Goal: Information Seeking & Learning: Find specific page/section

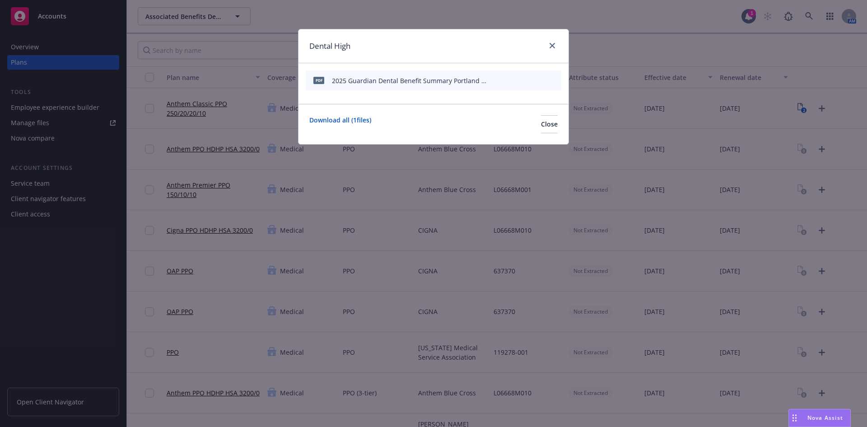
scroll to position [583, 0]
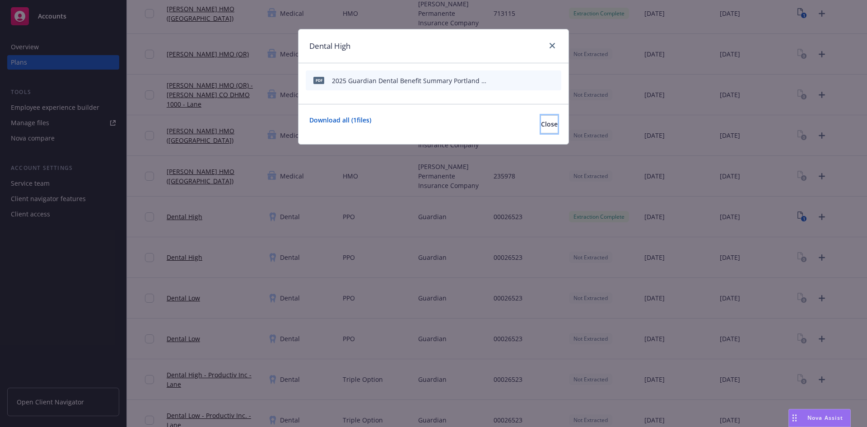
drag, startPoint x: 543, startPoint y: 122, endPoint x: 689, endPoint y: 2, distance: 189.7
click at [543, 123] on button "Close" at bounding box center [549, 124] width 17 height 18
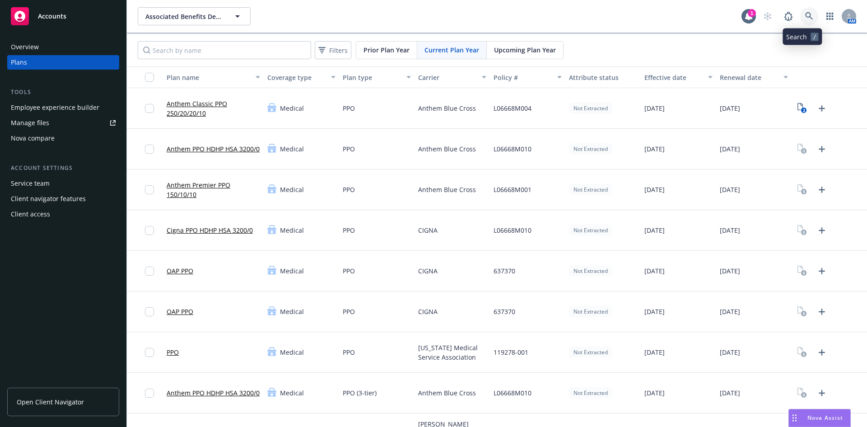
click at [807, 19] on link at bounding box center [810, 16] width 18 height 18
click at [818, 228] on icon "Upload Plan Documents" at bounding box center [822, 230] width 11 height 11
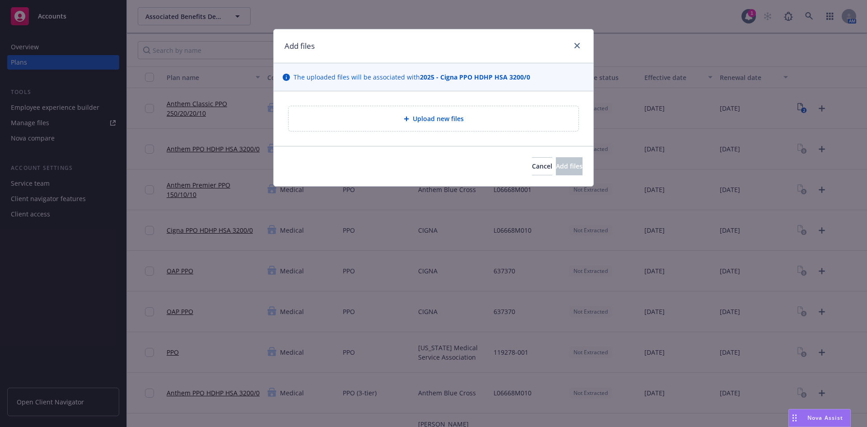
click at [496, 122] on div "Upload new files" at bounding box center [434, 118] width 276 height 10
click at [449, 116] on span "Upload new files" at bounding box center [438, 118] width 51 height 9
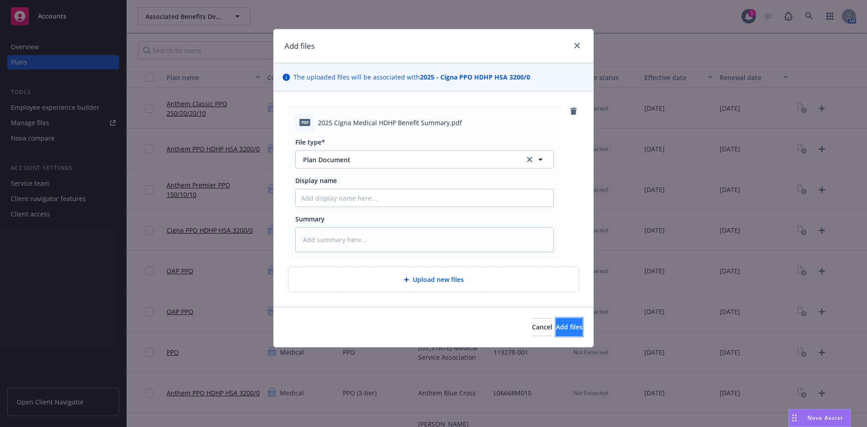
click at [561, 322] on button "Add files" at bounding box center [569, 327] width 27 height 18
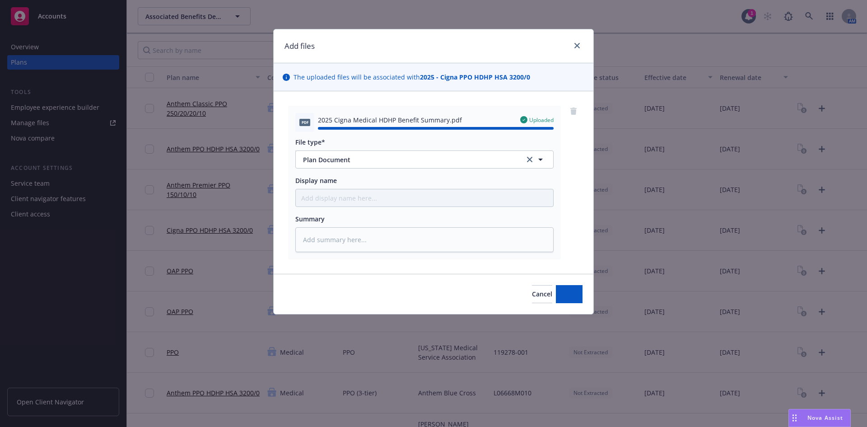
type textarea "x"
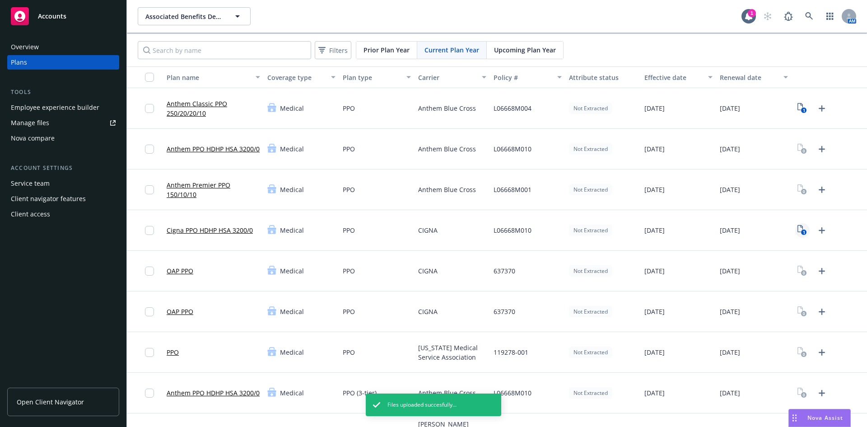
click at [803, 230] on text "1" at bounding box center [804, 233] width 2 height 6
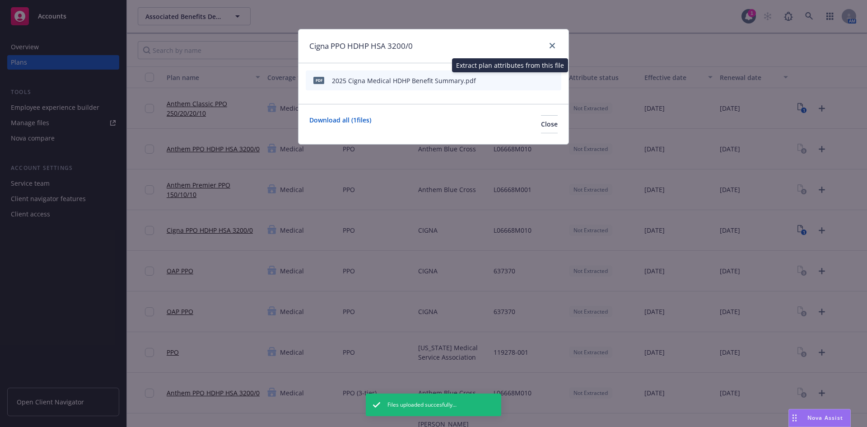
click at [508, 80] on icon "start extraction" at bounding box center [507, 80] width 11 height 11
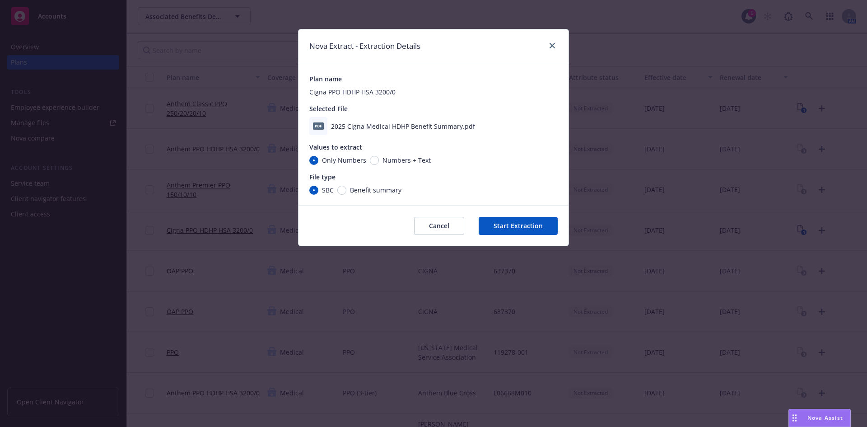
click at [351, 189] on span "Benefit summary" at bounding box center [376, 189] width 52 height 9
click at [347, 189] on input "Benefit summary" at bounding box center [341, 190] width 9 height 9
radio input "true"
click at [525, 220] on button "Start Extraction" at bounding box center [518, 226] width 79 height 18
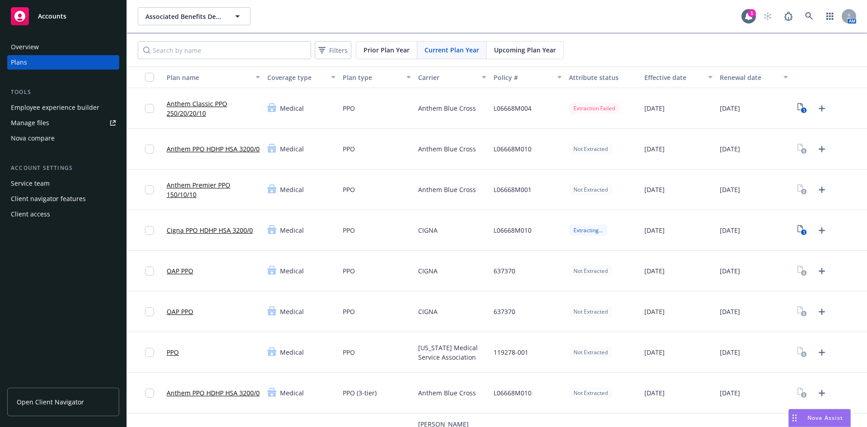
click at [591, 110] on div "Extraction Failed" at bounding box center [594, 108] width 51 height 11
click at [803, 109] on text "1" at bounding box center [804, 111] width 2 height 6
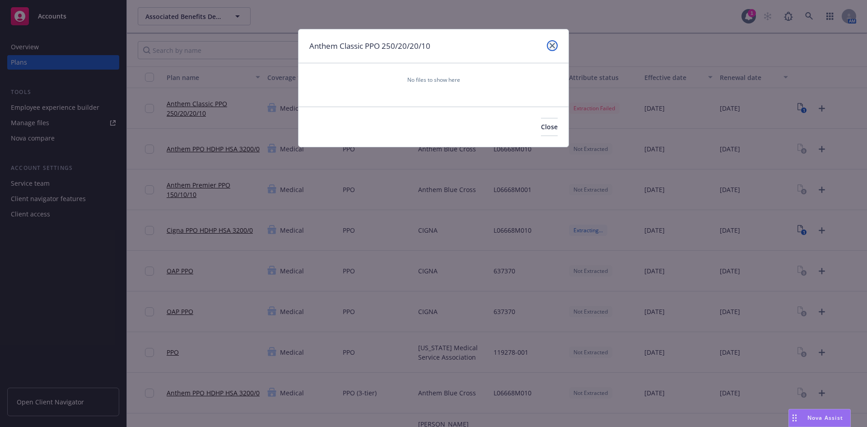
click at [553, 41] on link "close" at bounding box center [552, 45] width 11 height 11
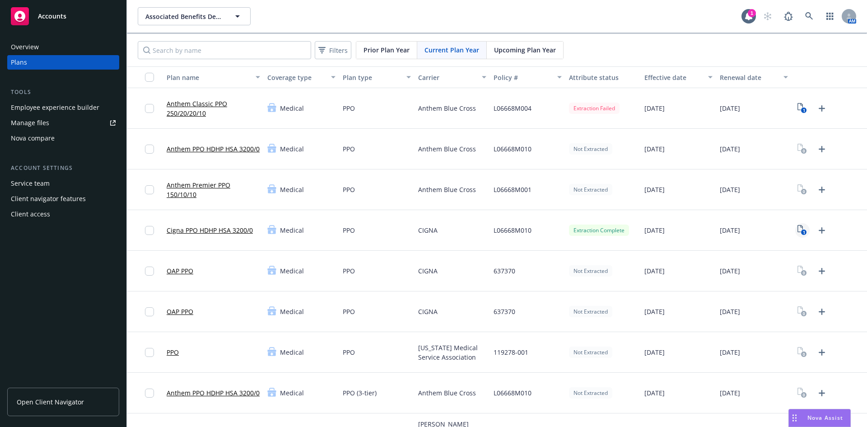
click at [801, 232] on rect "View Plan Documents" at bounding box center [804, 233] width 6 height 6
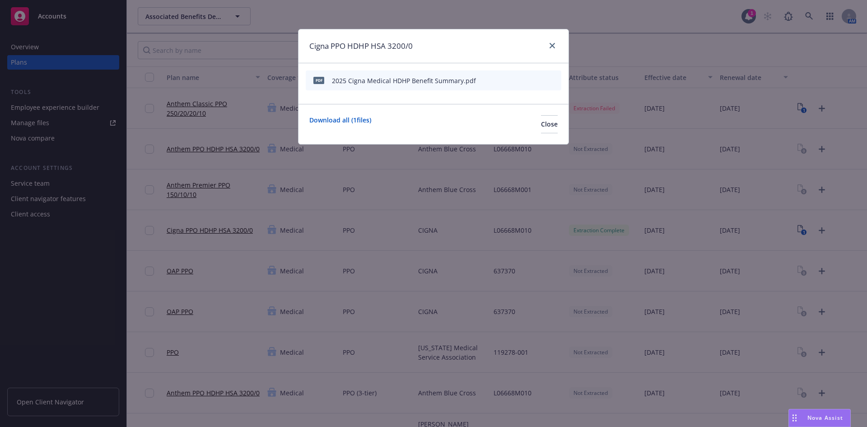
click at [511, 80] on icon "start extraction" at bounding box center [507, 80] width 11 height 11
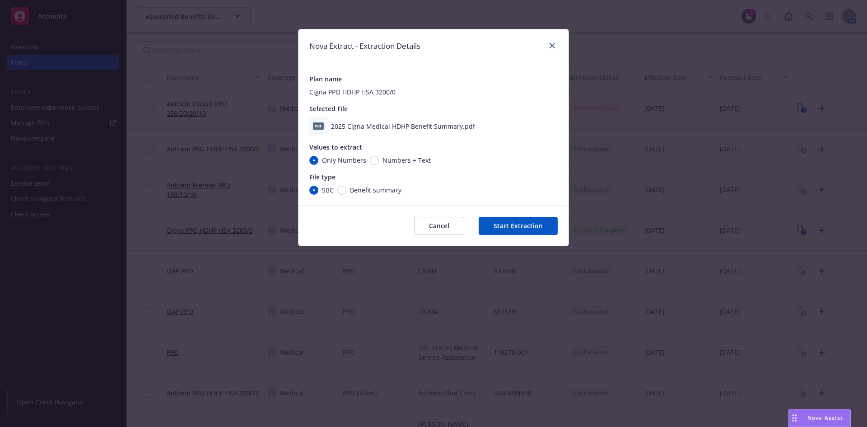
click at [348, 189] on span "Benefit summary" at bounding box center [374, 189] width 55 height 9
click at [347, 189] on input "Benefit summary" at bounding box center [341, 190] width 9 height 9
radio input "true"
click at [520, 227] on button "Start Extraction" at bounding box center [518, 226] width 79 height 18
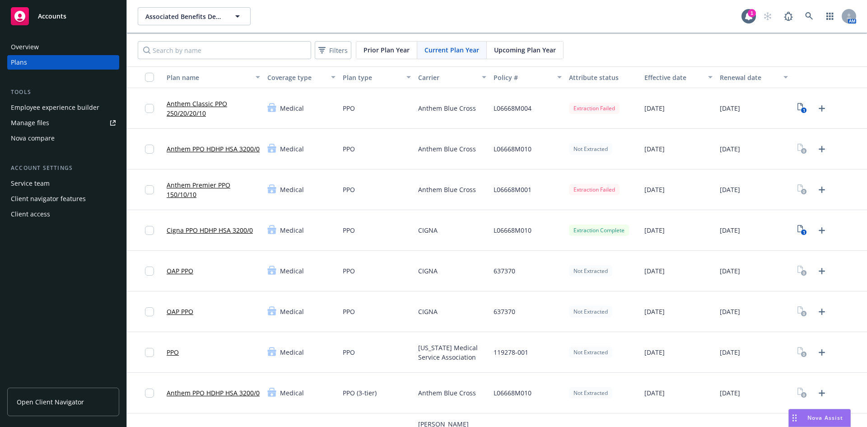
click at [240, 228] on link "Cigna PPO HDHP HSA 3200/0" at bounding box center [210, 229] width 86 height 9
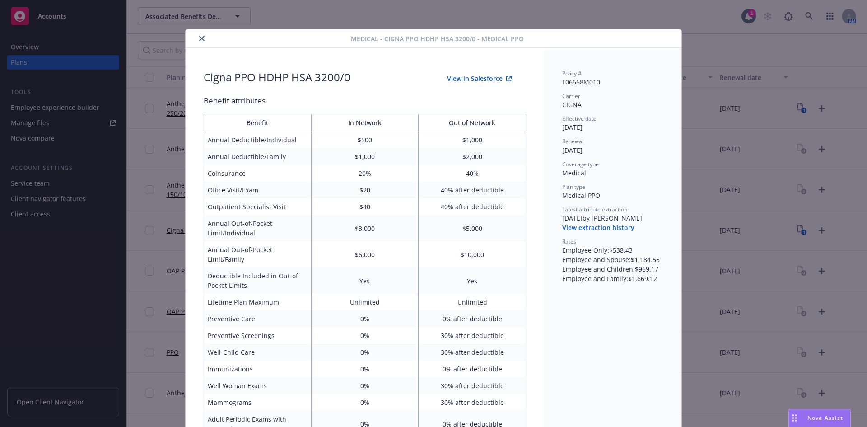
scroll to position [27, 0]
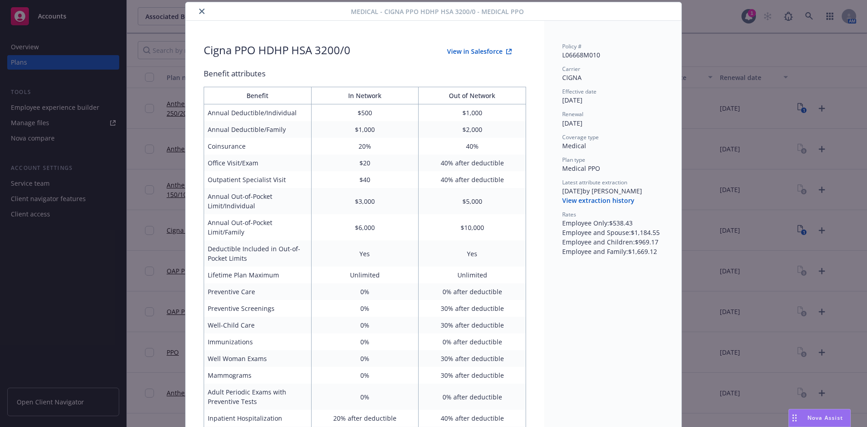
click at [447, 52] on button "View in Salesforce" at bounding box center [480, 51] width 94 height 18
click at [199, 11] on icon "close" at bounding box center [201, 11] width 5 height 5
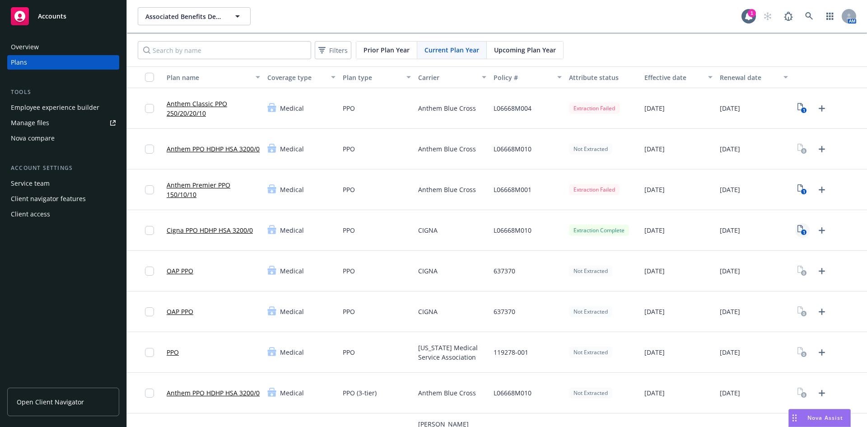
click at [798, 233] on icon "1" at bounding box center [802, 230] width 9 height 10
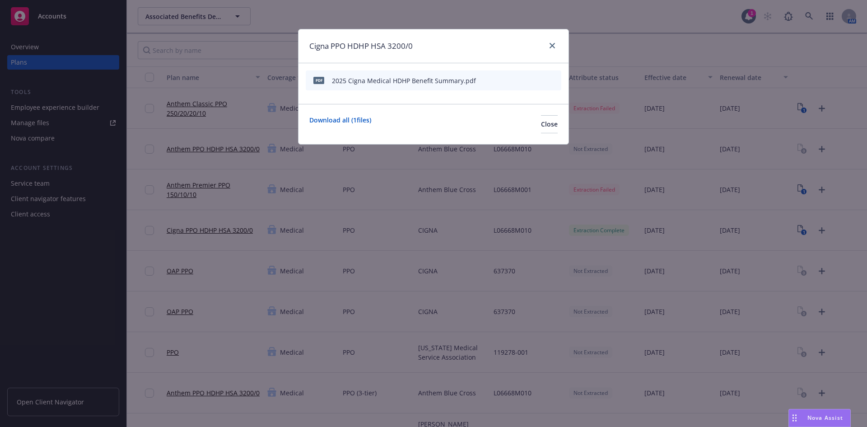
click at [539, 83] on icon "preview file" at bounding box center [538, 80] width 8 height 6
click at [551, 49] on link "close" at bounding box center [552, 45] width 11 height 11
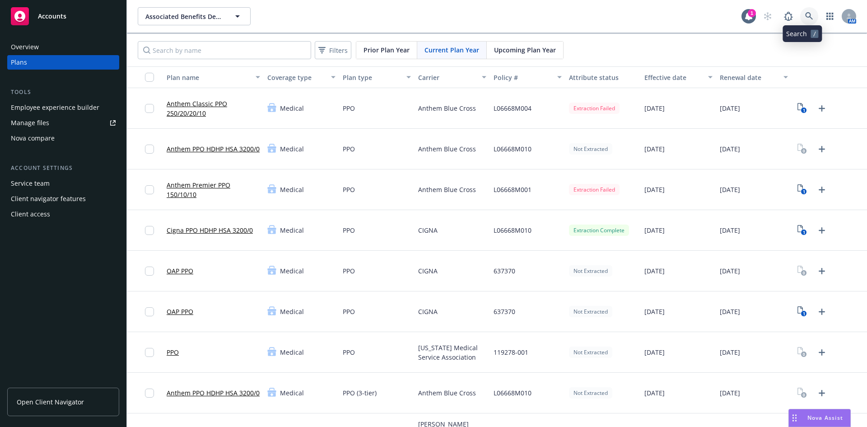
click at [806, 13] on icon at bounding box center [810, 16] width 8 height 8
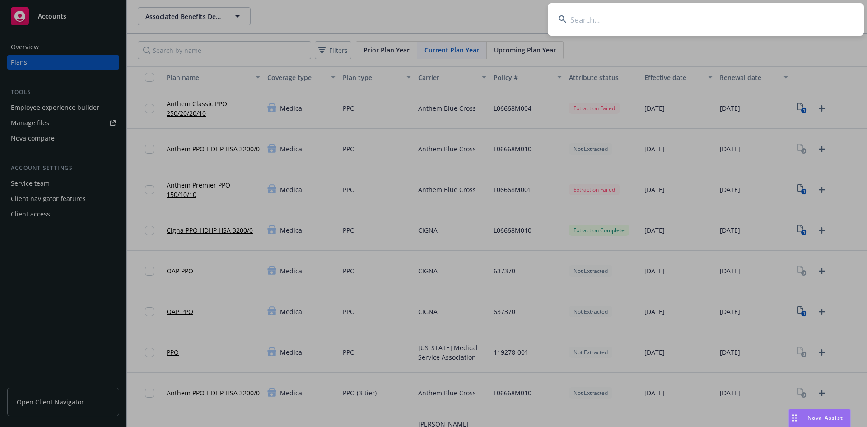
click at [659, 23] on input at bounding box center [706, 19] width 316 height 33
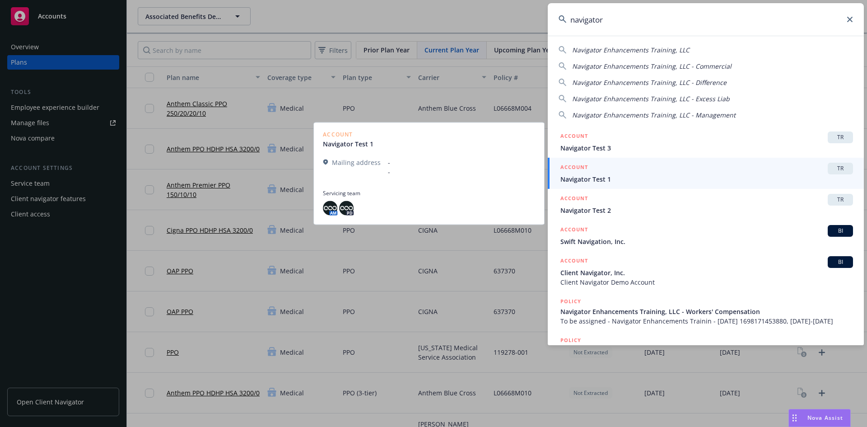
type input "navigator"
click at [832, 171] on span "TR" at bounding box center [841, 168] width 18 height 8
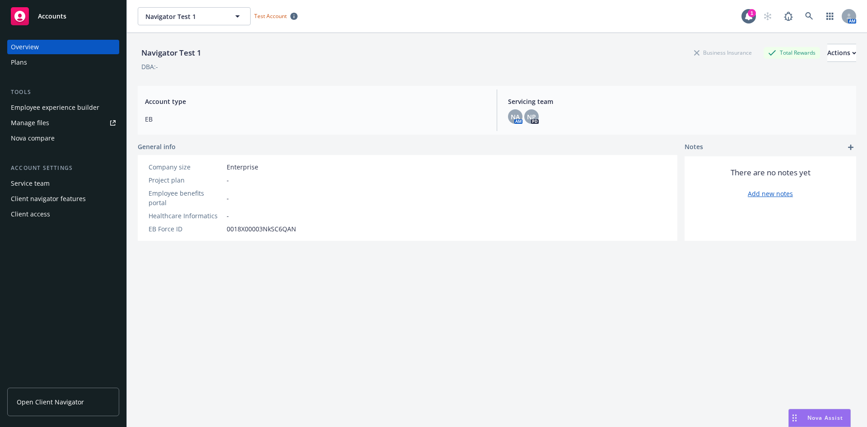
click at [29, 63] on div "Plans" at bounding box center [63, 62] width 105 height 14
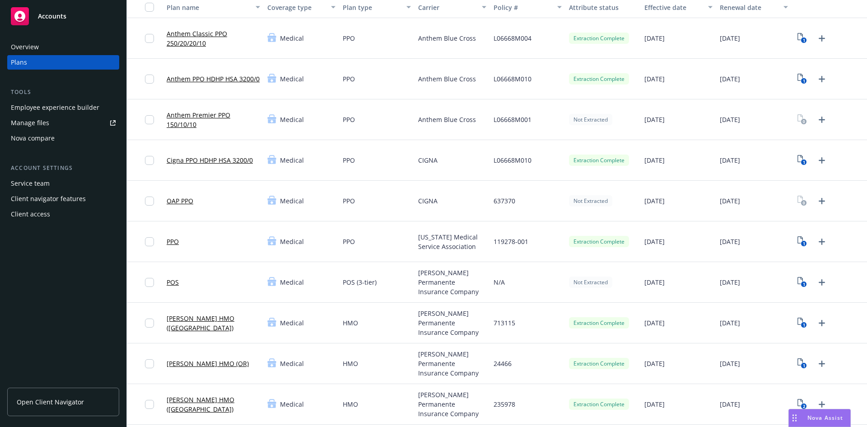
scroll to position [90, 0]
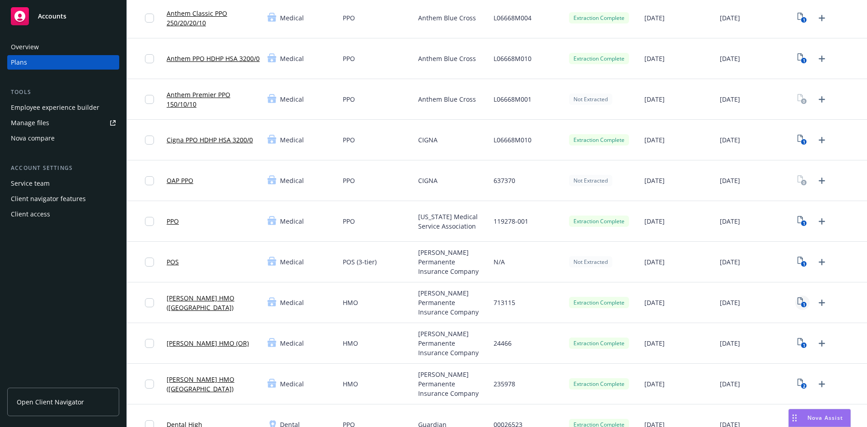
click at [803, 305] on text "1" at bounding box center [804, 305] width 2 height 6
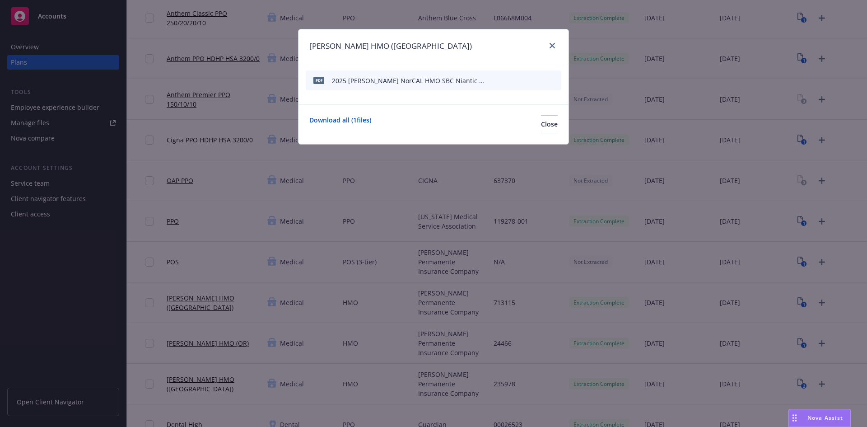
click at [537, 80] on icon "preview file" at bounding box center [538, 80] width 8 height 6
click at [549, 47] on link "close" at bounding box center [552, 45] width 11 height 11
click at [551, 45] on div "L06668M010" at bounding box center [527, 58] width 75 height 41
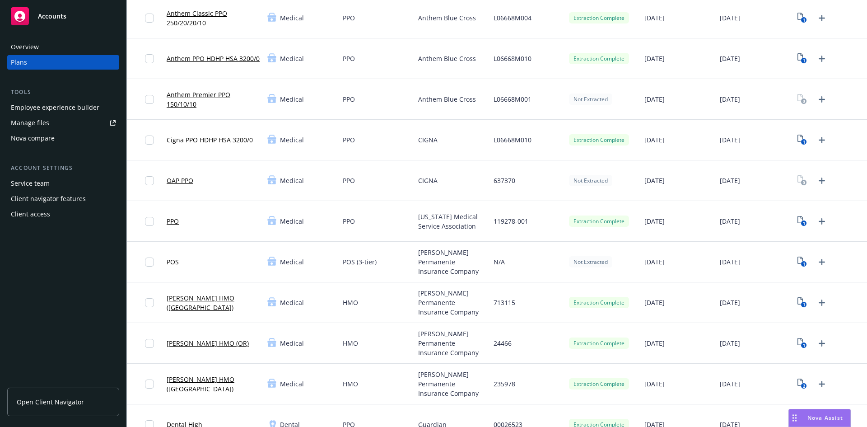
scroll to position [45, 0]
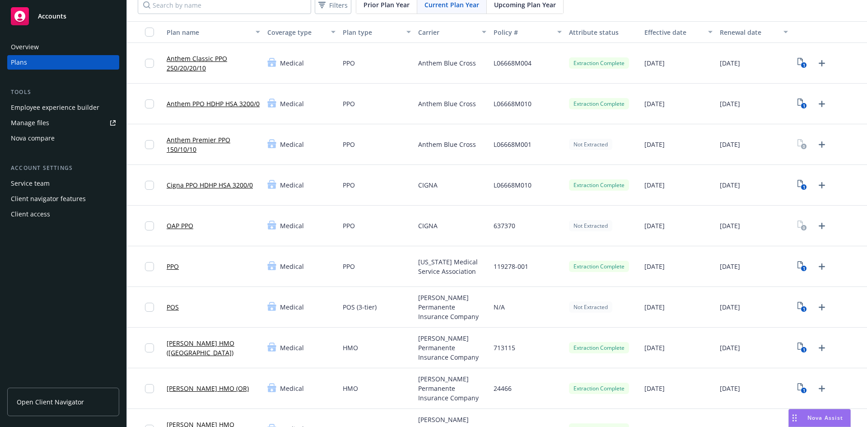
click at [222, 184] on link "Cigna PPO HDHP HSA 3200/0" at bounding box center [210, 184] width 86 height 9
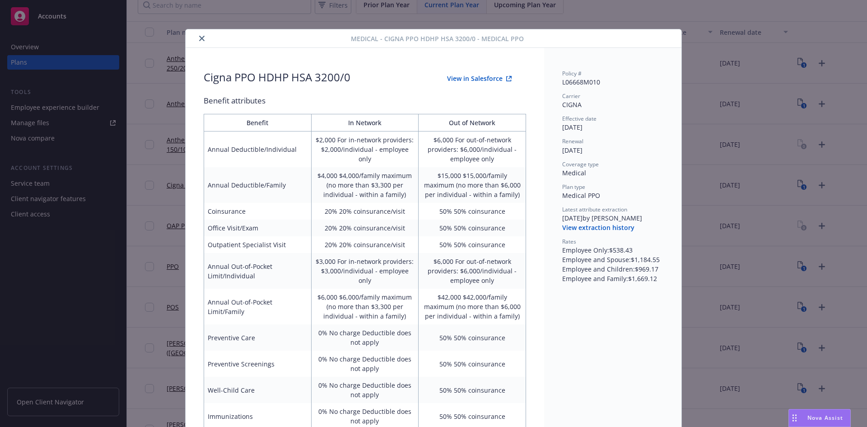
scroll to position [27, 0]
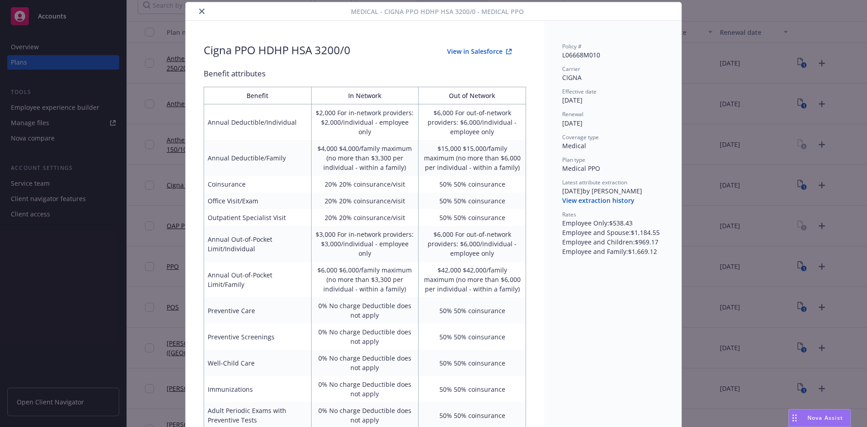
click at [714, 140] on div "Medical - Cigna PPO HDHP HSA 3200/0 - Medical PPO Cigna PPO HDHP HSA 3200/0 Vie…" at bounding box center [433, 213] width 867 height 427
click at [465, 54] on button "View in Salesforce" at bounding box center [480, 51] width 94 height 18
click at [199, 13] on icon "close" at bounding box center [201, 11] width 5 height 5
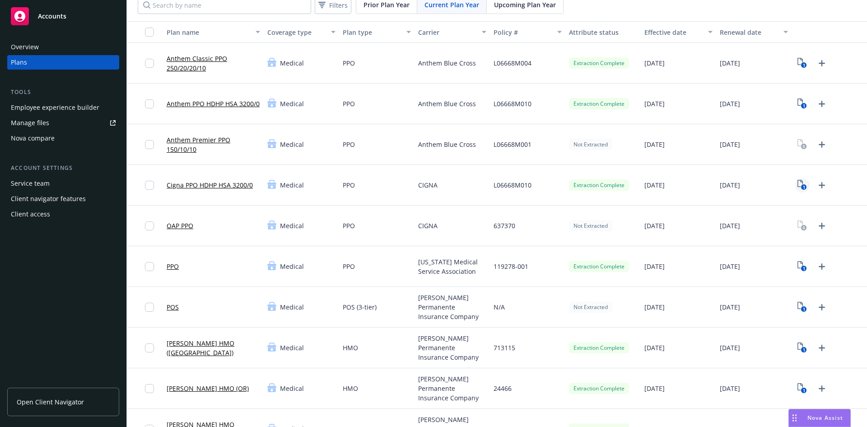
click at [801, 186] on rect "View Plan Documents" at bounding box center [804, 187] width 6 height 6
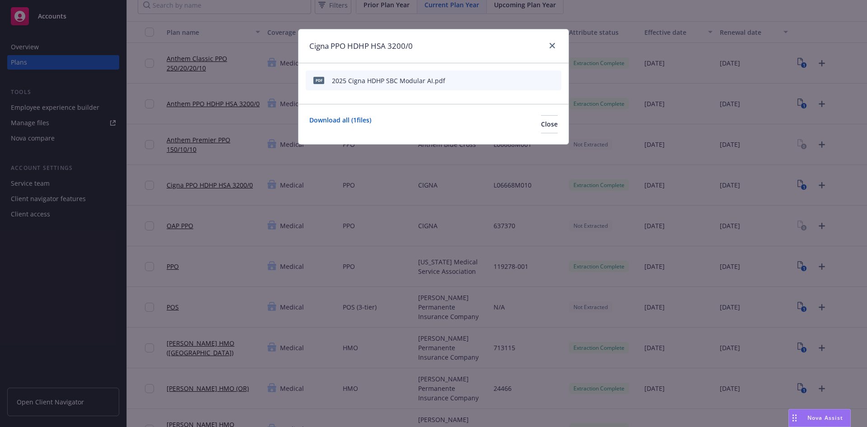
click at [540, 80] on icon "preview file" at bounding box center [538, 80] width 8 height 6
click at [552, 51] on div at bounding box center [551, 46] width 14 height 12
click at [552, 48] on icon "close" at bounding box center [552, 45] width 5 height 5
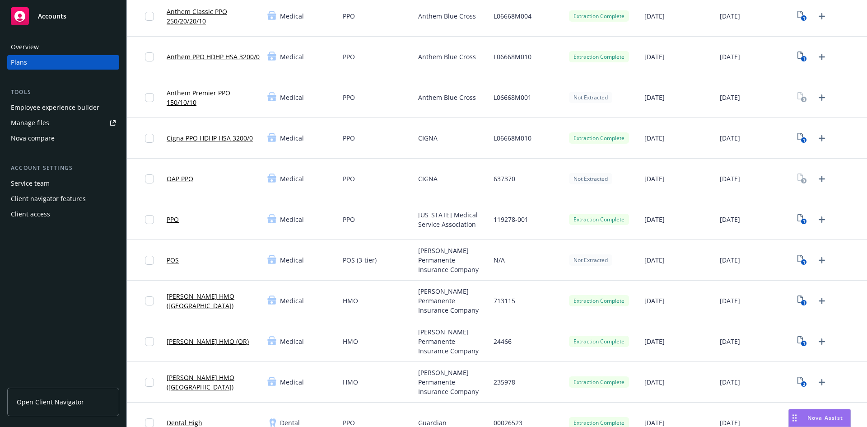
scroll to position [226, 0]
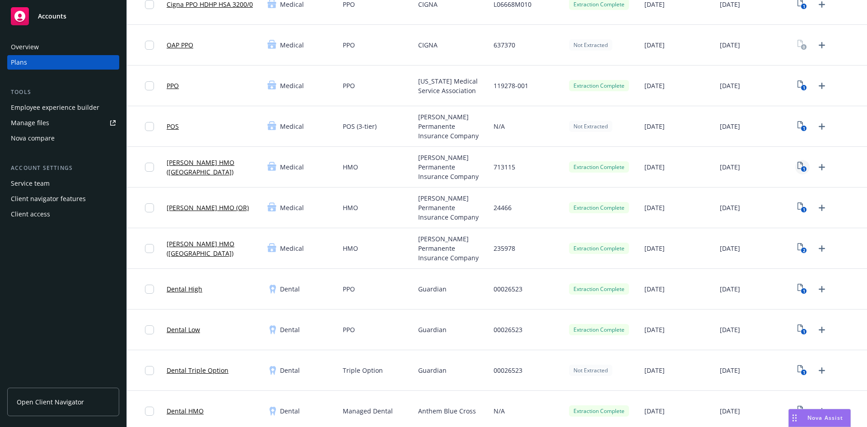
click at [803, 169] on text "1" at bounding box center [804, 169] width 2 height 6
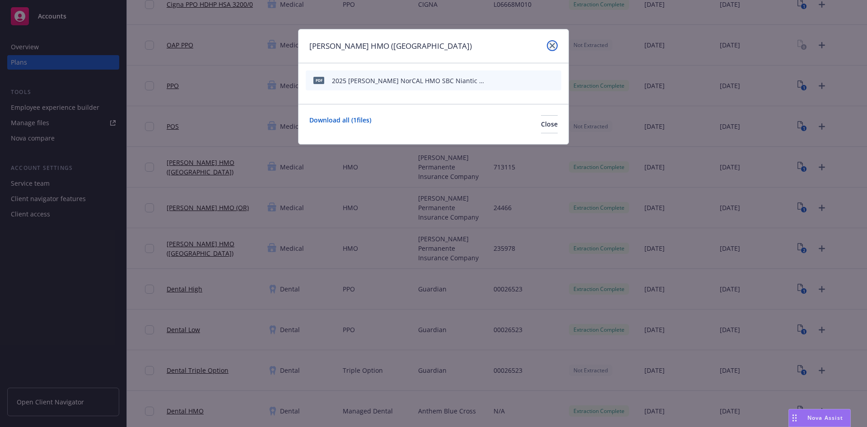
click at [555, 46] on link "close" at bounding box center [552, 45] width 11 height 11
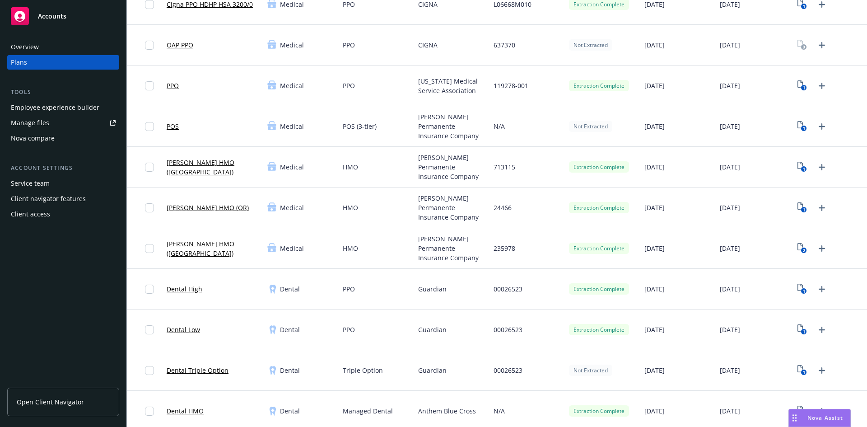
click at [198, 169] on link "[PERSON_NAME] HMO ([GEOGRAPHIC_DATA])" at bounding box center [214, 167] width 94 height 19
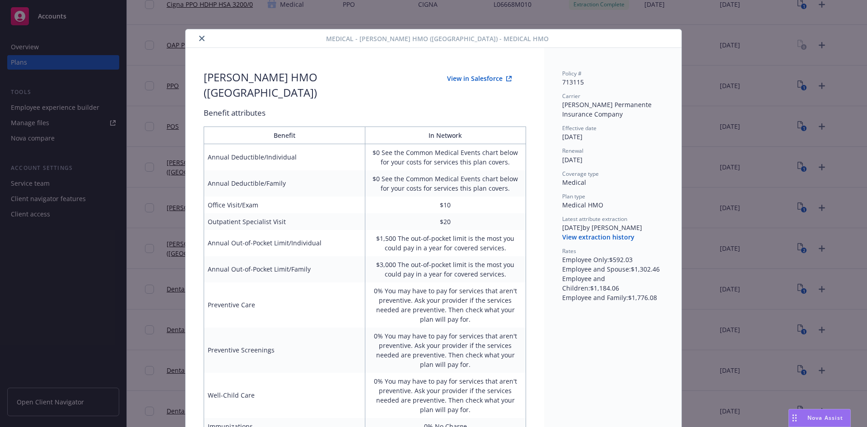
scroll to position [27, 0]
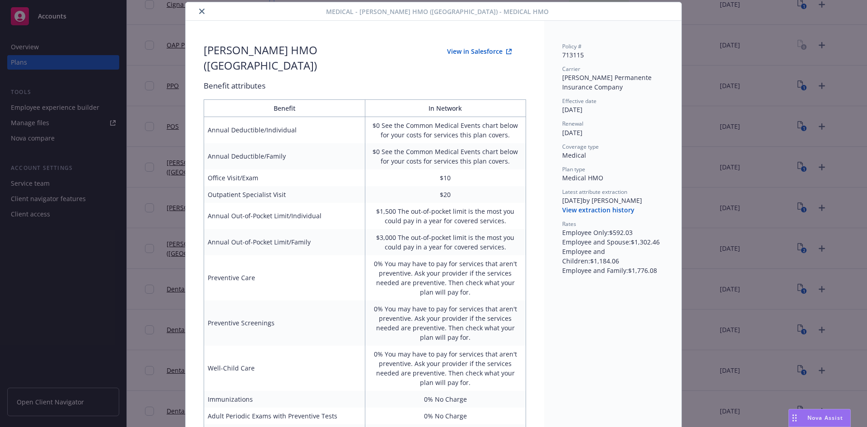
click at [482, 47] on button "View in Salesforce" at bounding box center [480, 51] width 94 height 18
click at [731, 103] on div "Medical - [PERSON_NAME] HMO ([GEOGRAPHIC_DATA]) - Medical HMO [PERSON_NAME] HMO…" at bounding box center [433, 213] width 867 height 427
click at [197, 6] on button "close" at bounding box center [202, 11] width 11 height 11
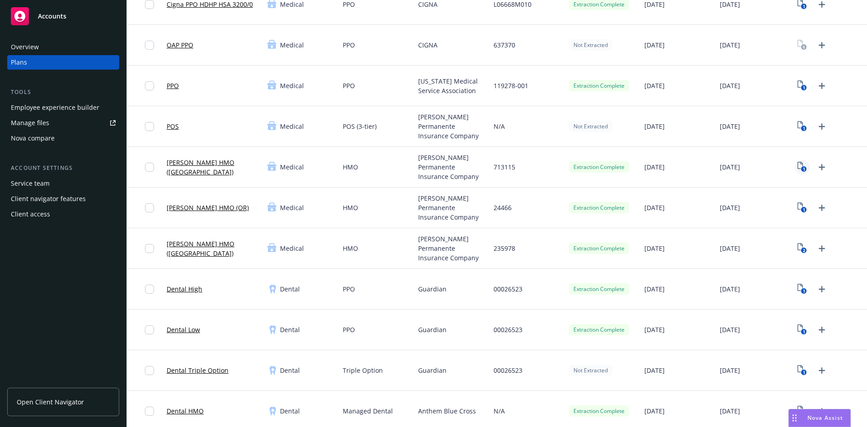
click at [801, 168] on rect "View Plan Documents" at bounding box center [804, 169] width 6 height 6
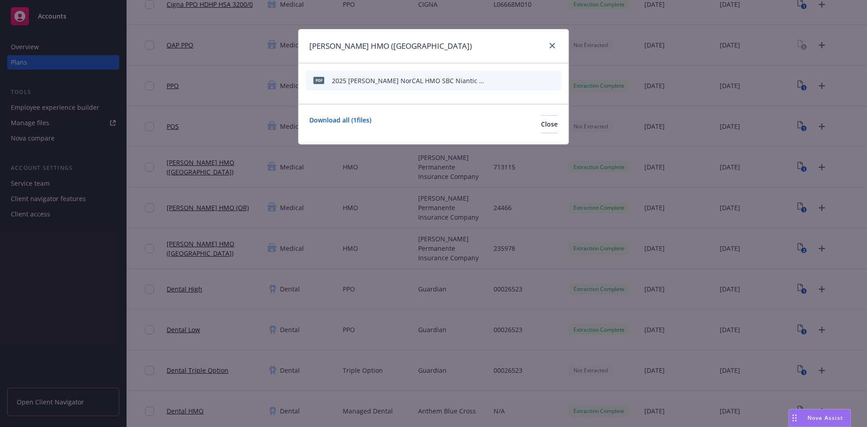
click at [537, 78] on icon "preview file" at bounding box center [538, 80] width 8 height 6
